Goal: Check status: Check status

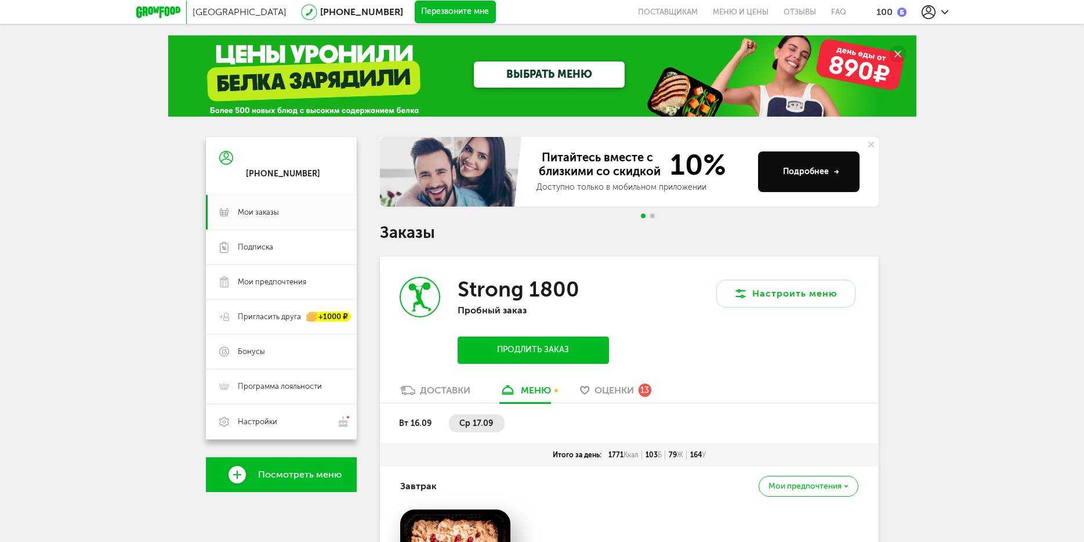
click at [612, 393] on span "Оценки" at bounding box center [614, 390] width 39 height 11
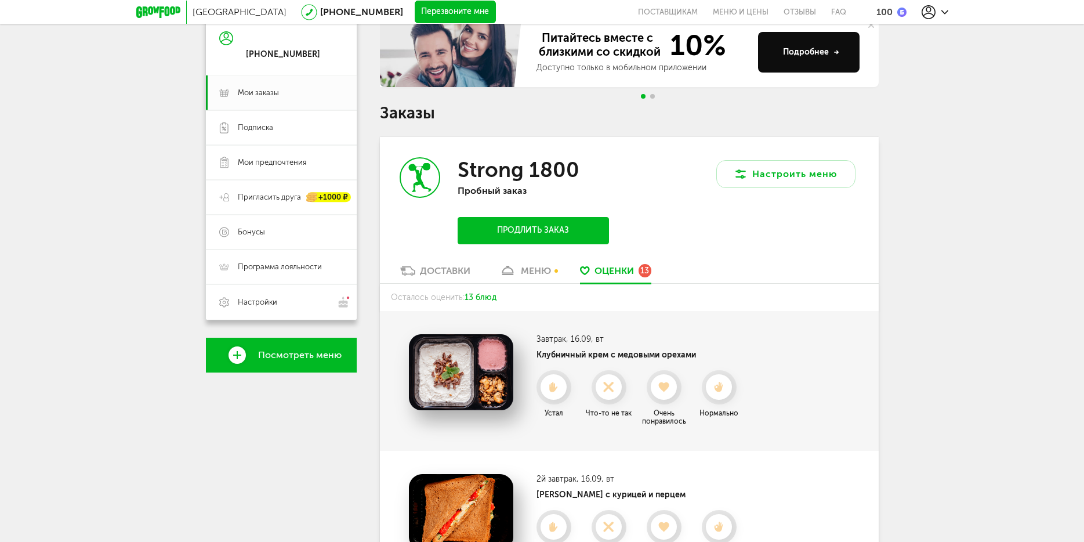
click at [535, 274] on div "меню" at bounding box center [536, 270] width 30 height 11
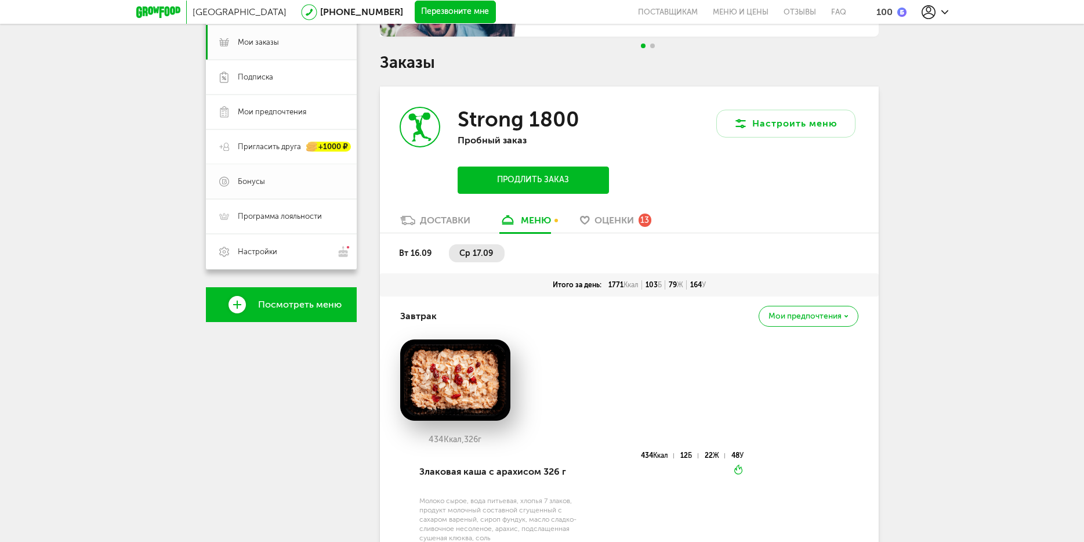
scroll to position [169, 0]
click at [266, 186] on span "Бонусы" at bounding box center [291, 182] width 106 height 10
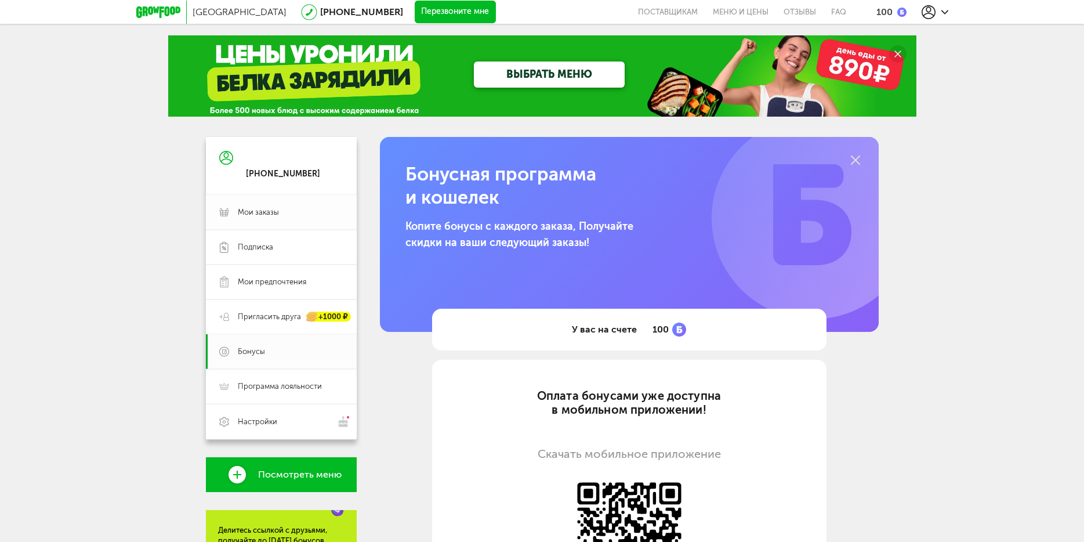
click at [277, 211] on span "Мои заказы" at bounding box center [258, 212] width 41 height 10
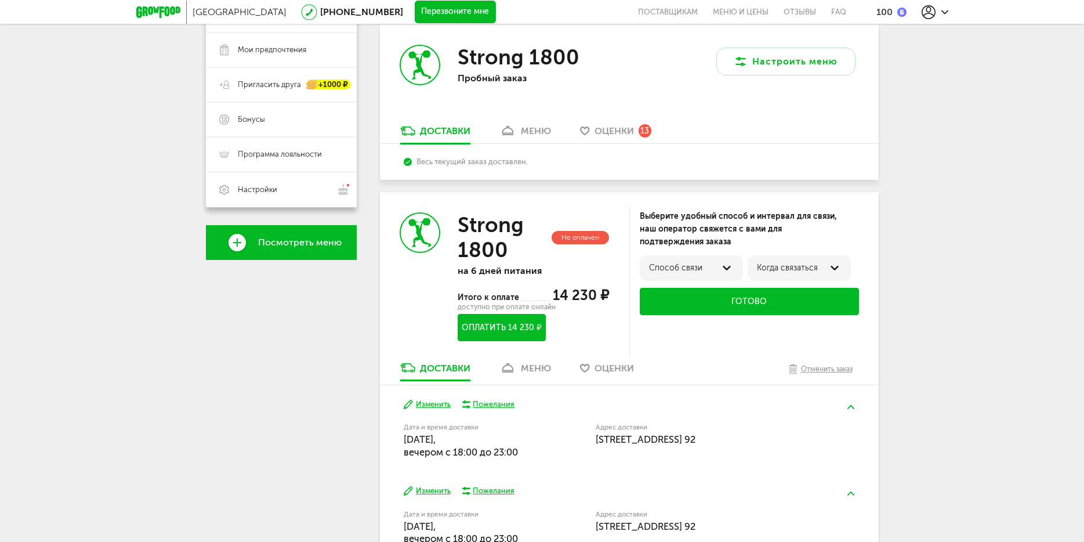
scroll to position [394, 0]
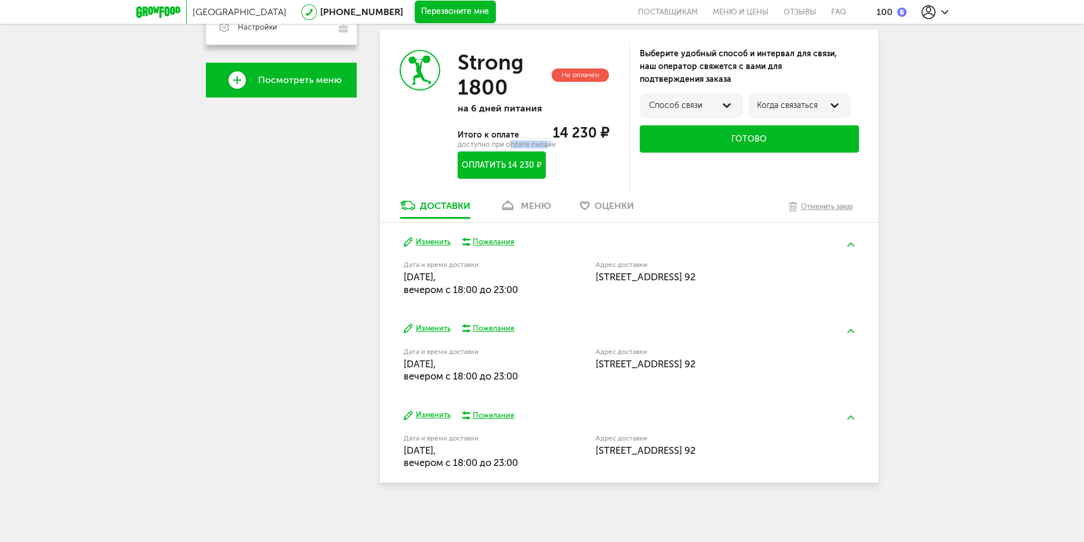
drag, startPoint x: 512, startPoint y: 144, endPoint x: 547, endPoint y: 144, distance: 35.4
click at [547, 144] on div "доступно при оплате онлайн" at bounding box center [533, 145] width 151 height 6
click at [533, 135] on div "Итого к оплате 14 230 ₽" at bounding box center [533, 132] width 151 height 17
drag, startPoint x: 591, startPoint y: 131, endPoint x: 526, endPoint y: 110, distance: 68.1
click at [526, 110] on div "Strong 1800 Не оплачен на 6 дней питания Итого к оплате 14 230 ₽ доступно при о…" at bounding box center [533, 114] width 151 height 129
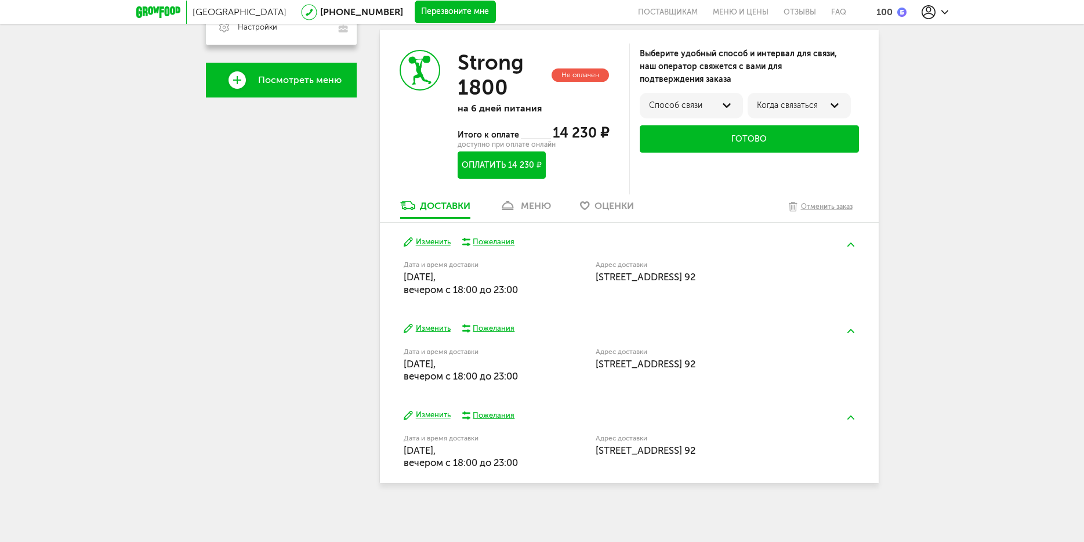
click at [579, 109] on p "на 6 дней питания" at bounding box center [533, 108] width 151 height 11
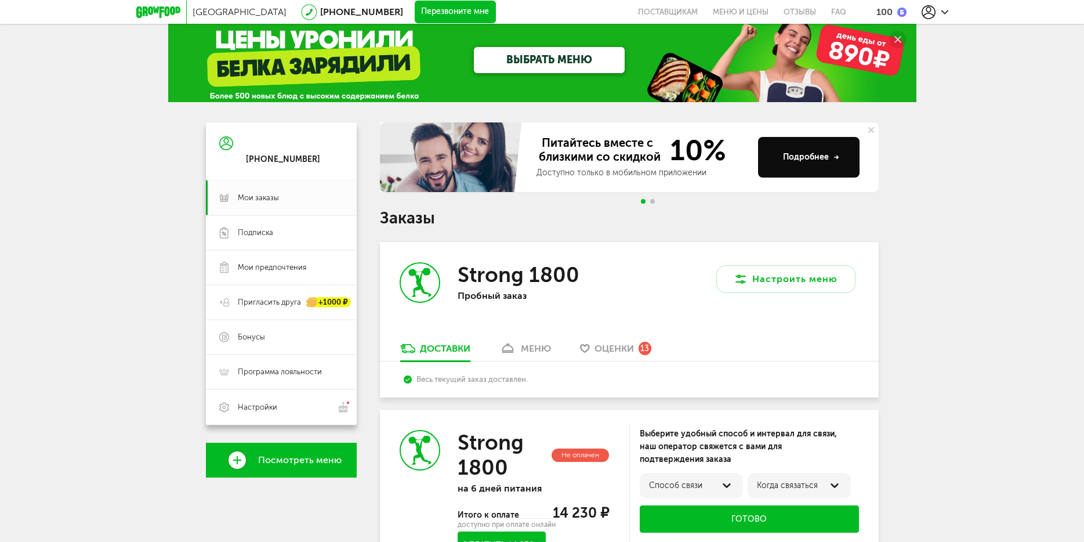
scroll to position [0, 0]
